Goal: Communication & Community: Connect with others

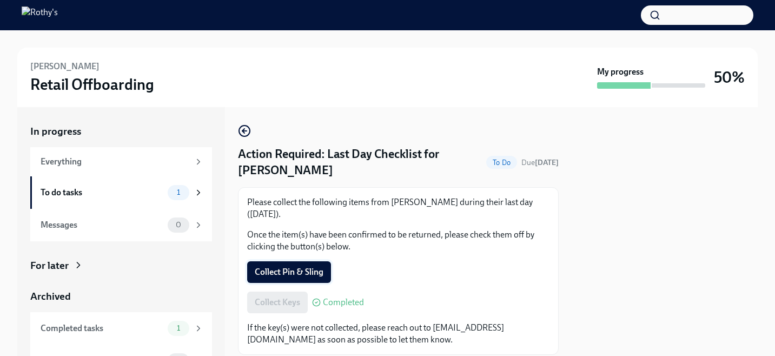
click at [304, 272] on span "Collect Pin & Sling" at bounding box center [289, 272] width 69 height 11
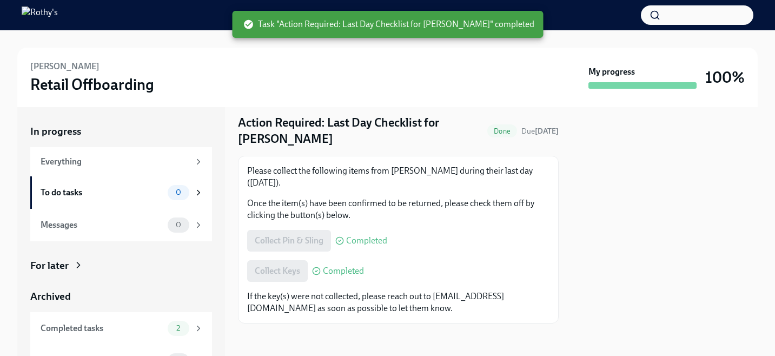
scroll to position [34, 0]
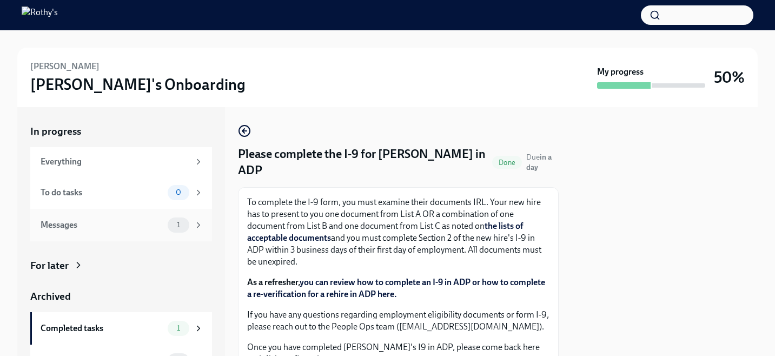
click at [111, 228] on div "Messages" at bounding box center [102, 225] width 123 height 12
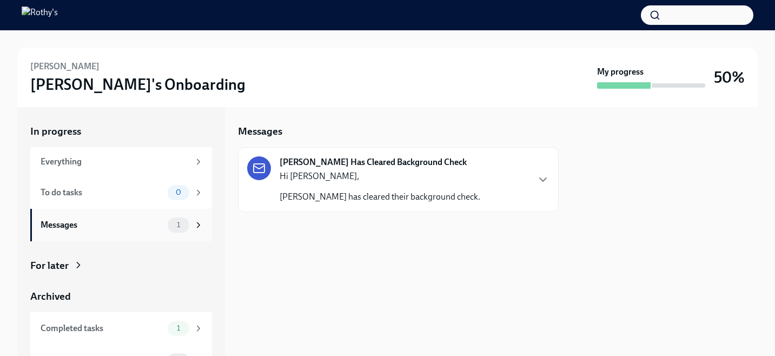
scroll to position [21, 0]
